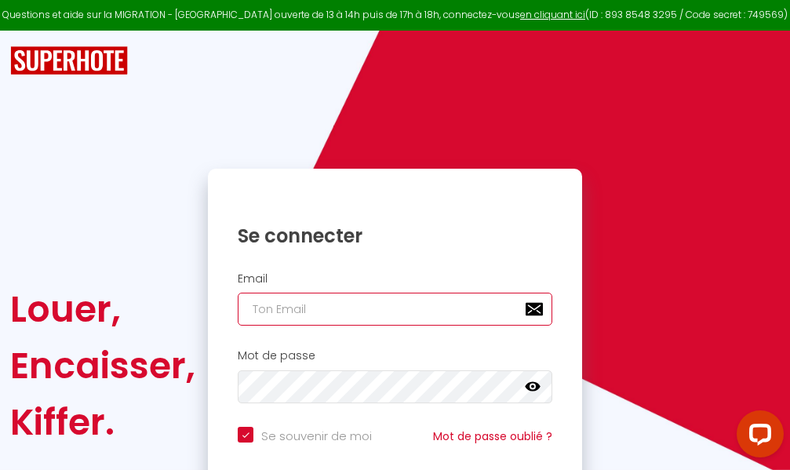
click at [467, 310] on input "email" at bounding box center [395, 309] width 314 height 33
type input "m"
checkbox input "true"
type input "ma"
checkbox input "true"
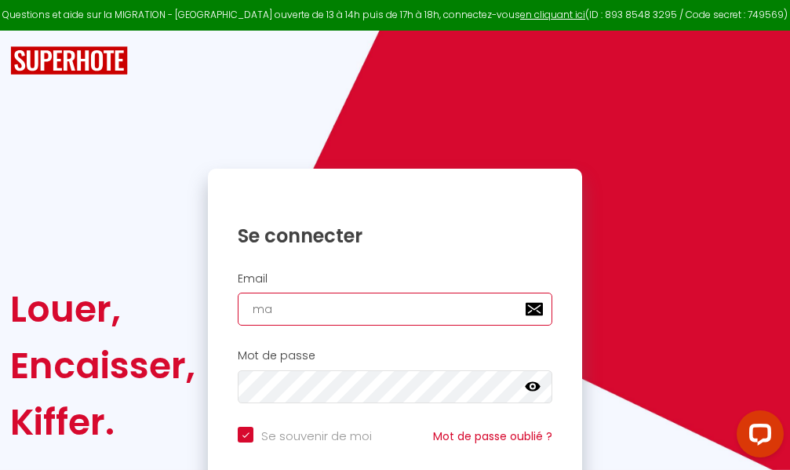
type input "mar"
checkbox input "true"
type input "marc"
checkbox input "true"
type input "marcd"
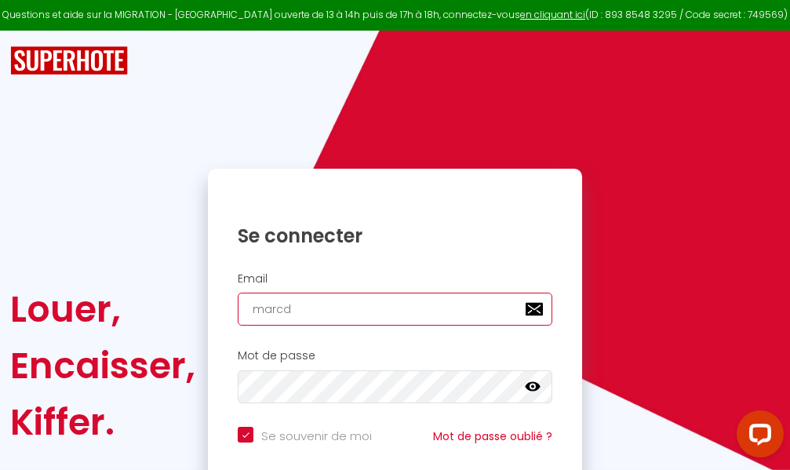
checkbox input "true"
type input "marcdp"
checkbox input "true"
type input "marcdpo"
checkbox input "true"
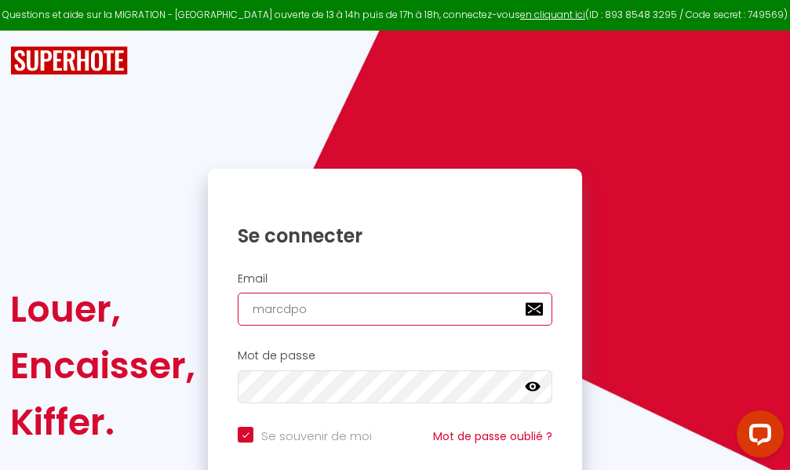
type input "marcdpoz"
checkbox input "true"
type input "marcdpoz."
checkbox input "true"
type input "marcdpoz.l"
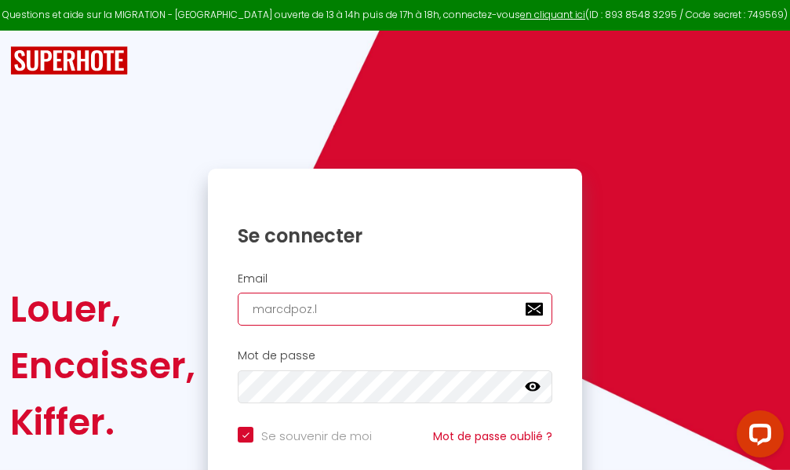
checkbox input "true"
type input "marcdpoz.lo"
checkbox input "true"
type input "marcdpoz.loc"
checkbox input "true"
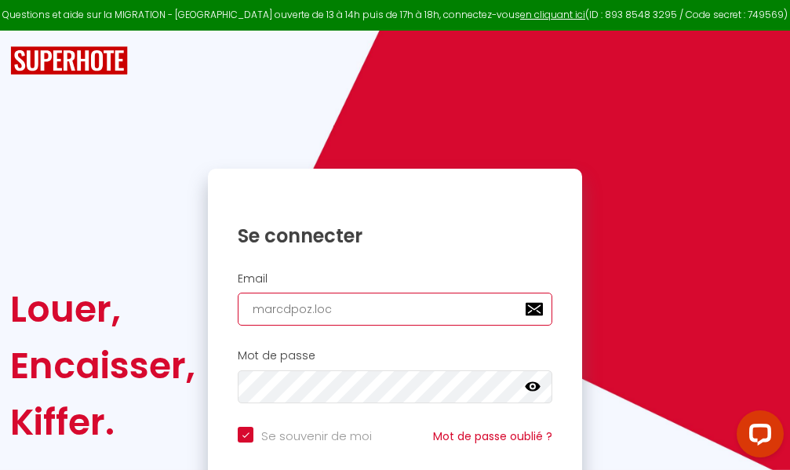
type input "marcdpoz.loca"
checkbox input "true"
type input "marcdpoz.locat"
checkbox input "true"
type input "marcdpoz.locati"
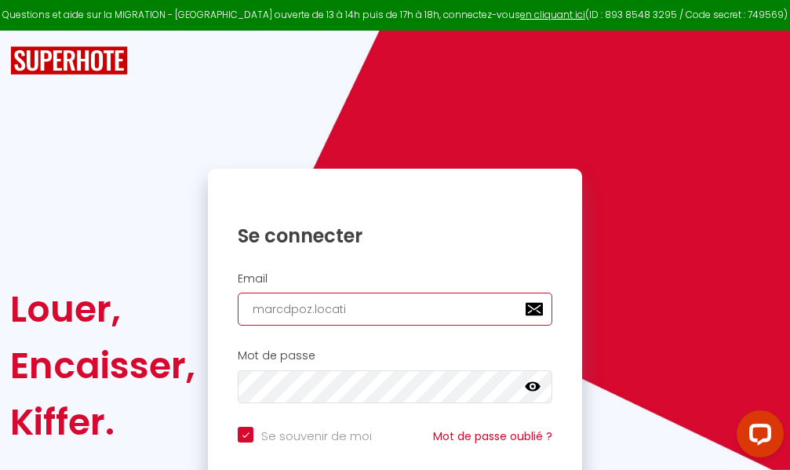
checkbox input "true"
type input "marcdpoz.locatio"
checkbox input "true"
type input "marcdpoz.location"
checkbox input "true"
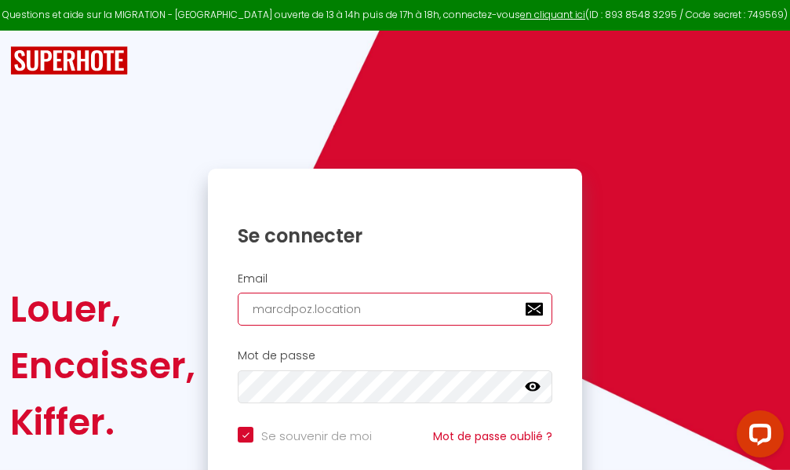
type input "marcdpoz.location@"
checkbox input "true"
type input "marcdpoz.location@g"
checkbox input "true"
type input "marcdpoz.location@gm"
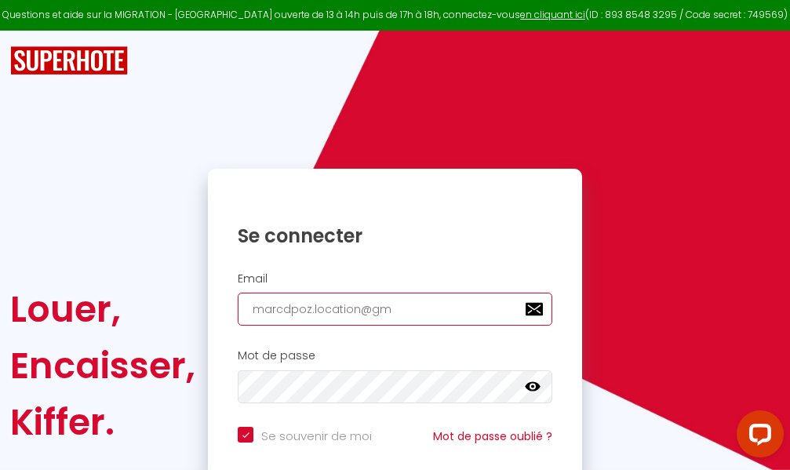
checkbox input "true"
type input "marcdpoz.location@gma"
checkbox input "true"
type input "marcdpoz.location@gmai"
checkbox input "true"
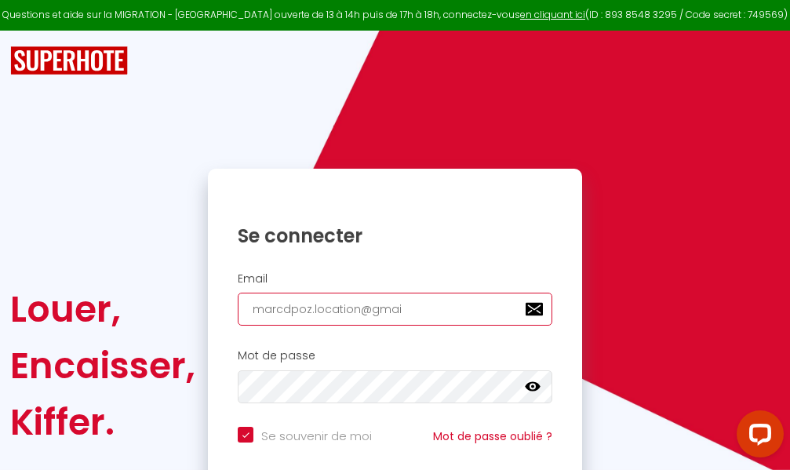
type input "[EMAIL_ADDRESS]"
checkbox input "true"
type input "[EMAIL_ADDRESS]."
checkbox input "true"
type input "marcdpoz.location@gmail.c"
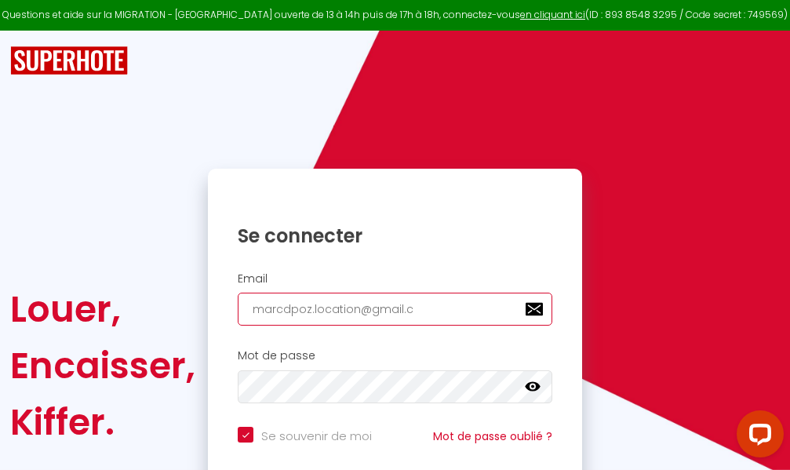
checkbox input "true"
type input "[EMAIL_ADDRESS][DOMAIN_NAME]"
checkbox input "true"
type input "[EMAIL_ADDRESS][DOMAIN_NAME]"
checkbox input "true"
